Goal: Information Seeking & Learning: Learn about a topic

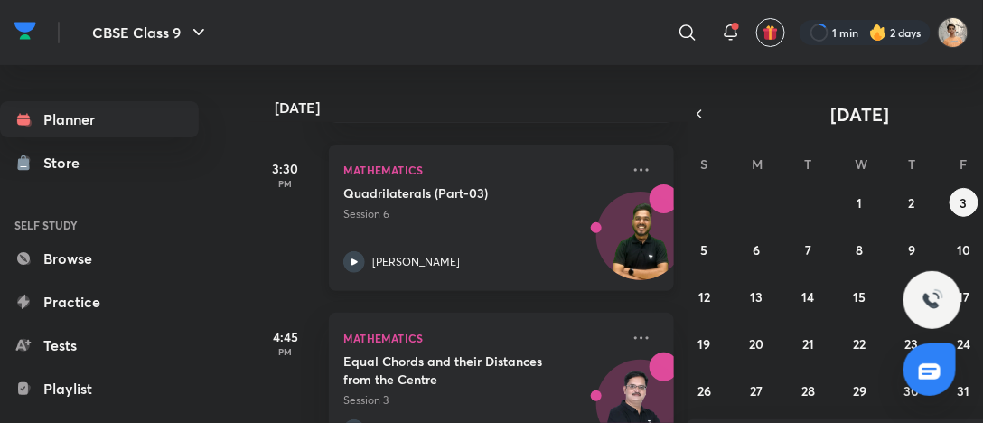
scroll to position [409, 0]
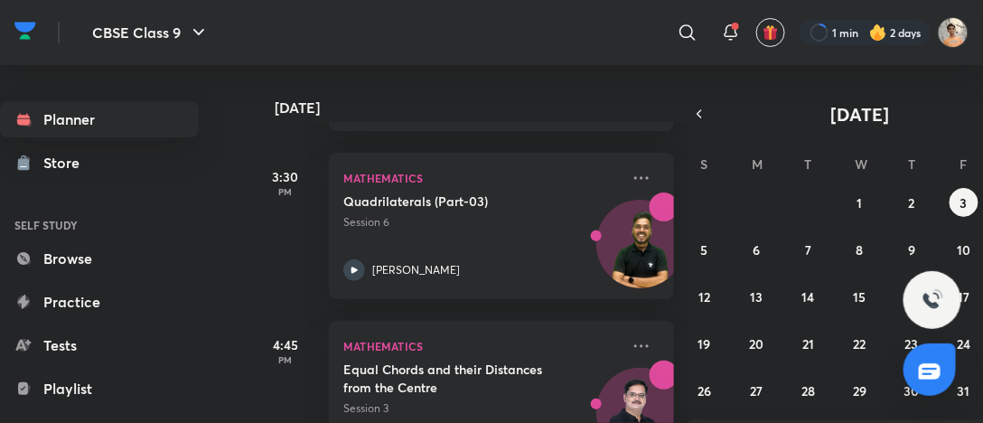
drag, startPoint x: 670, startPoint y: 209, endPoint x: 663, endPoint y: 240, distance: 32.5
click at [663, 240] on div "[DATE] Good evening, [PERSON_NAME] You have 8 events [DATE] Give us your feedba…" at bounding box center [468, 244] width 439 height 358
click at [667, 239] on div "[DATE] Good evening, [PERSON_NAME] You have 8 events [DATE] Give us your feedba…" at bounding box center [468, 244] width 439 height 358
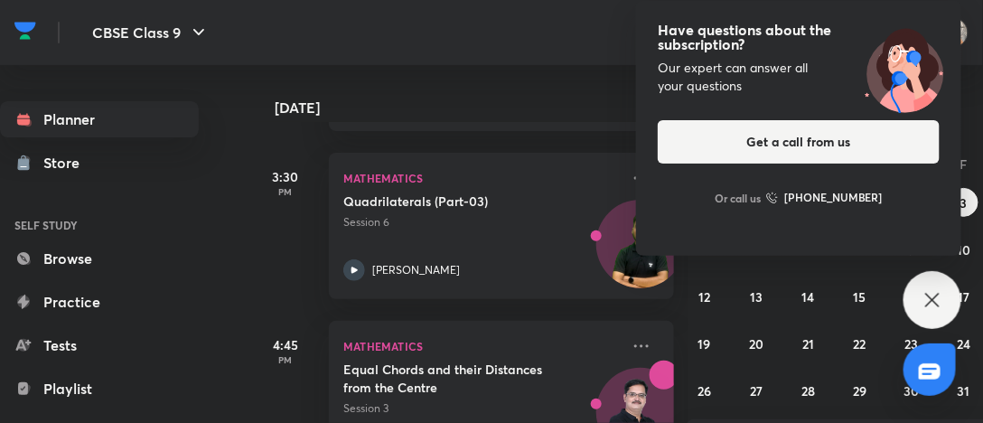
click at [676, 230] on div "Have questions about the subscription? Our expert can answer all your questions…" at bounding box center [798, 128] width 325 height 255
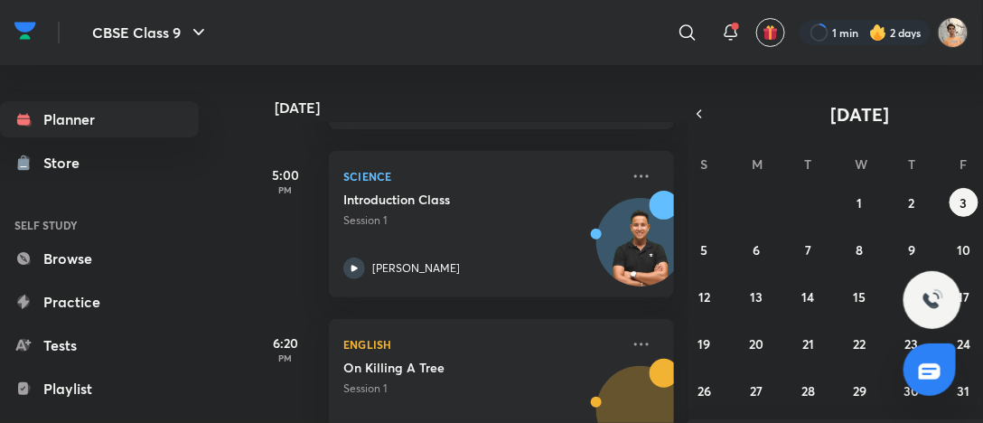
scroll to position [750, 0]
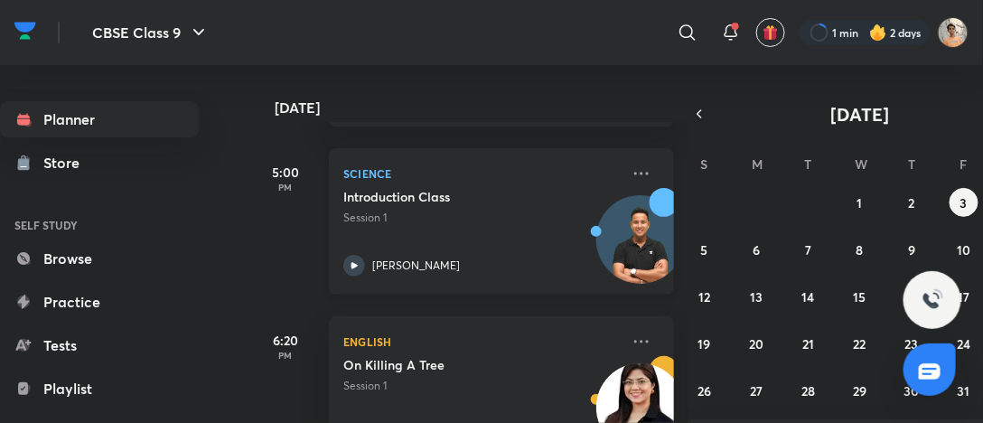
click at [539, 244] on div "Introduction Class Session 1 [PERSON_NAME]" at bounding box center [481, 232] width 277 height 89
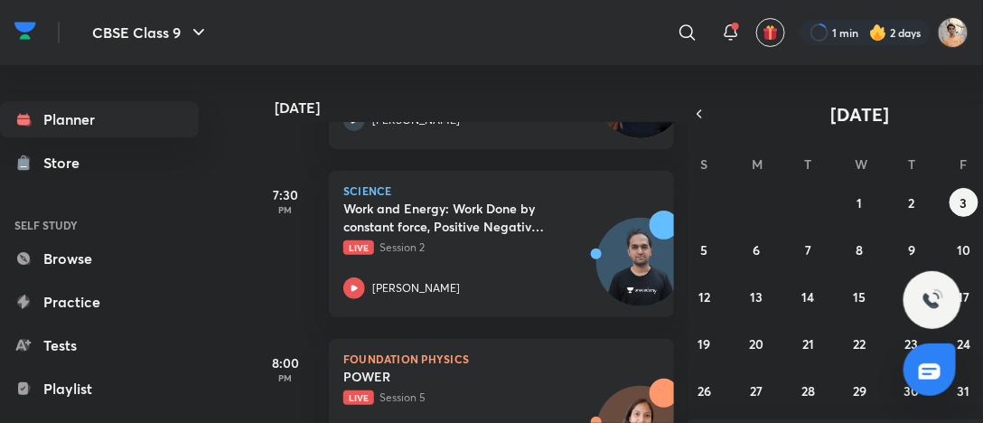
scroll to position [1308, 0]
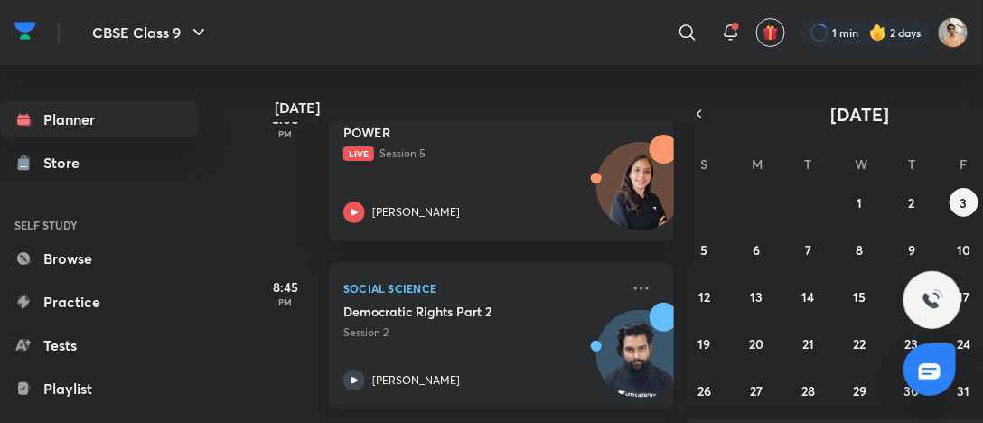
click at [543, 357] on div "Democratic Rights Part 2 Session 2 [PERSON_NAME]" at bounding box center [481, 347] width 277 height 89
